Goal: Find specific page/section: Find specific page/section

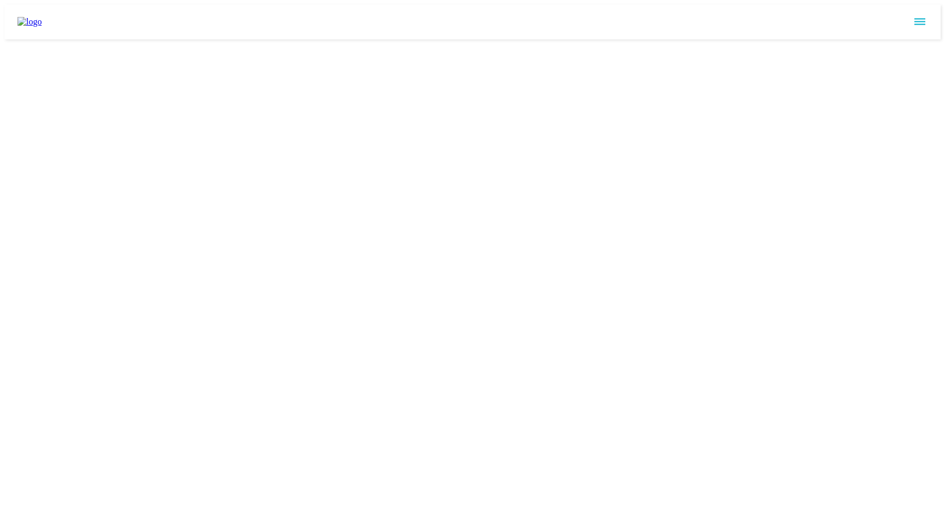
click at [924, 15] on icon "sidemenu" at bounding box center [919, 21] width 13 height 13
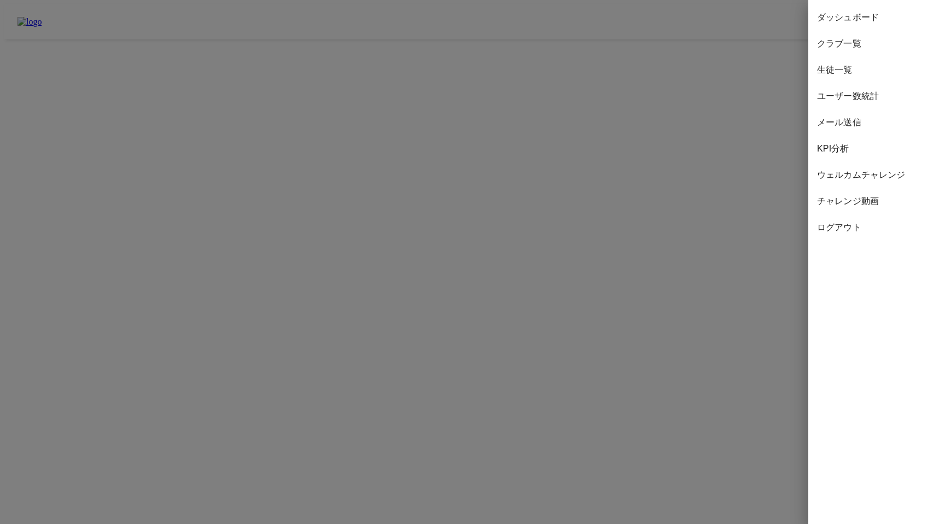
click at [856, 45] on span "クラブ一覧" at bounding box center [876, 43] width 119 height 13
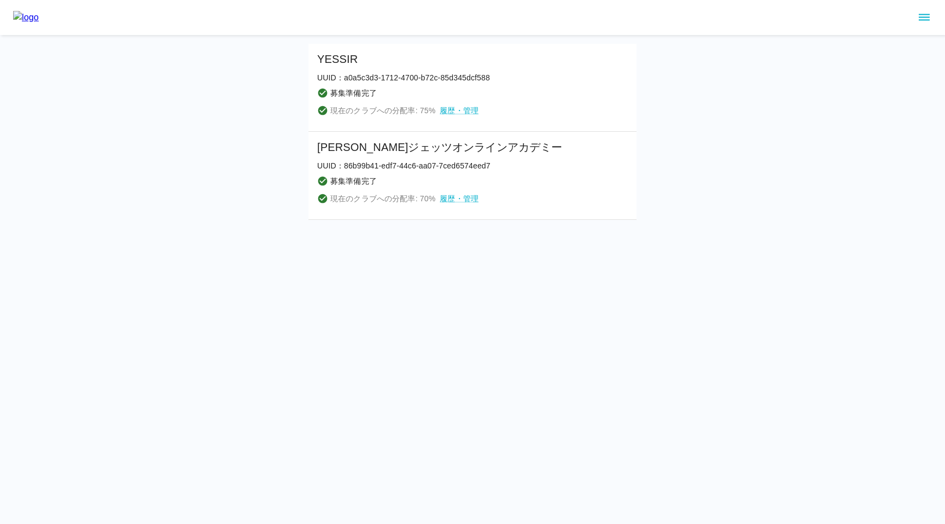
click at [534, 120] on li "YESSIR UUID： a0a5c3d3-1712-4700-b72c-85d345dcf588 募集準備完了 現在のクラブへの分配率: 75 % 履歴・管理" at bounding box center [472, 88] width 328 height 88
click at [466, 110] on link "履歴・管理" at bounding box center [459, 110] width 39 height 11
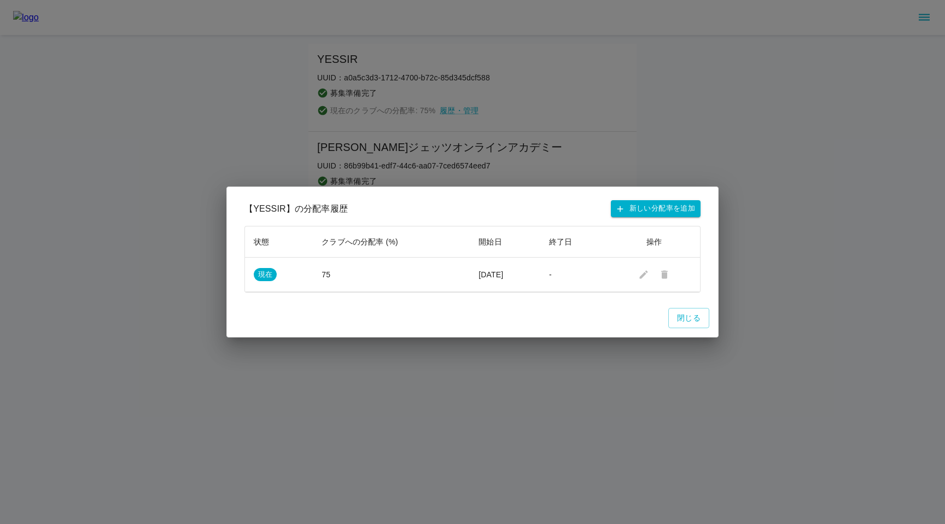
click at [441, 123] on div "【 YESSIR 】の分配率履歴 新しい分配率を追加 状態 クラブへの分配率 (%) 開始日 終了日 操作 現在 75 2025/3/24 - 閉じる" at bounding box center [472, 262] width 945 height 524
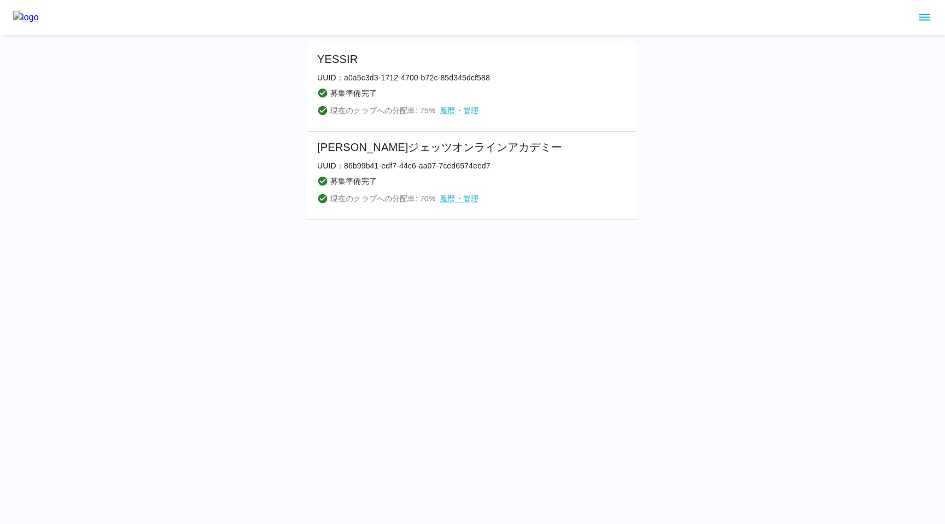
click at [454, 197] on link "履歴・管理" at bounding box center [459, 198] width 39 height 11
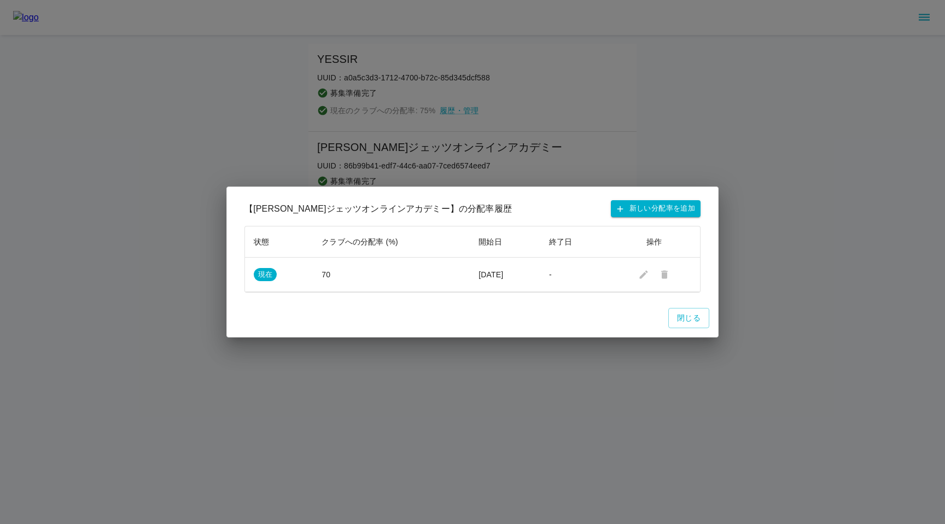
click at [192, 130] on div "【 千葉ジェッツオンラインアカデミー 】の分配率履歴 新しい分配率を追加 状態 クラブへの分配率 (%) 開始日 終了日 操作 現在 70 2025/4/18…" at bounding box center [472, 262] width 945 height 524
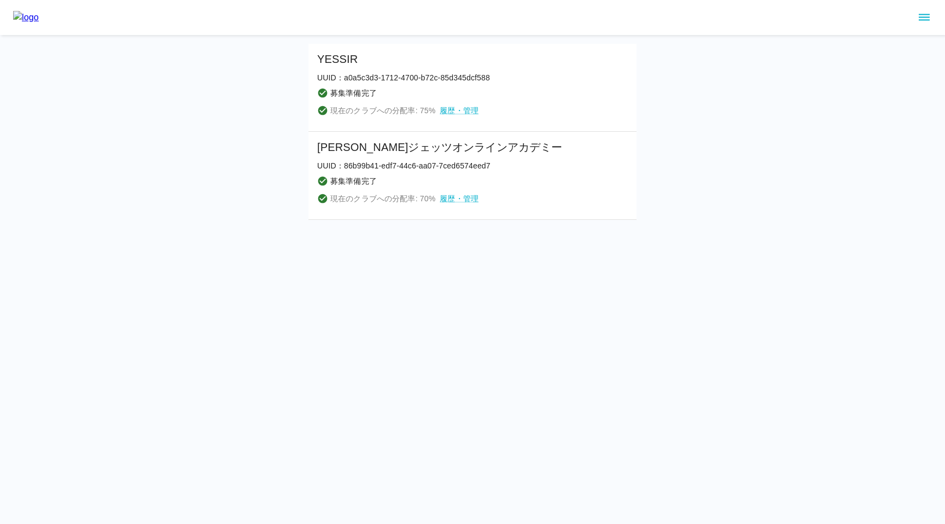
click at [431, 220] on html "YESSIR UUID： a0a5c3d3-1712-4700-b72c-85d345dcf588 募集準備完了 現在のクラブへの分配率: 75 % 履歴・管…" at bounding box center [472, 110] width 945 height 220
click at [419, 220] on html "YESSIR UUID： a0a5c3d3-1712-4700-b72c-85d345dcf588 募集準備完了 現在のクラブへの分配率: 75 % 履歴・管…" at bounding box center [472, 110] width 945 height 220
